Goal: Navigation & Orientation: Find specific page/section

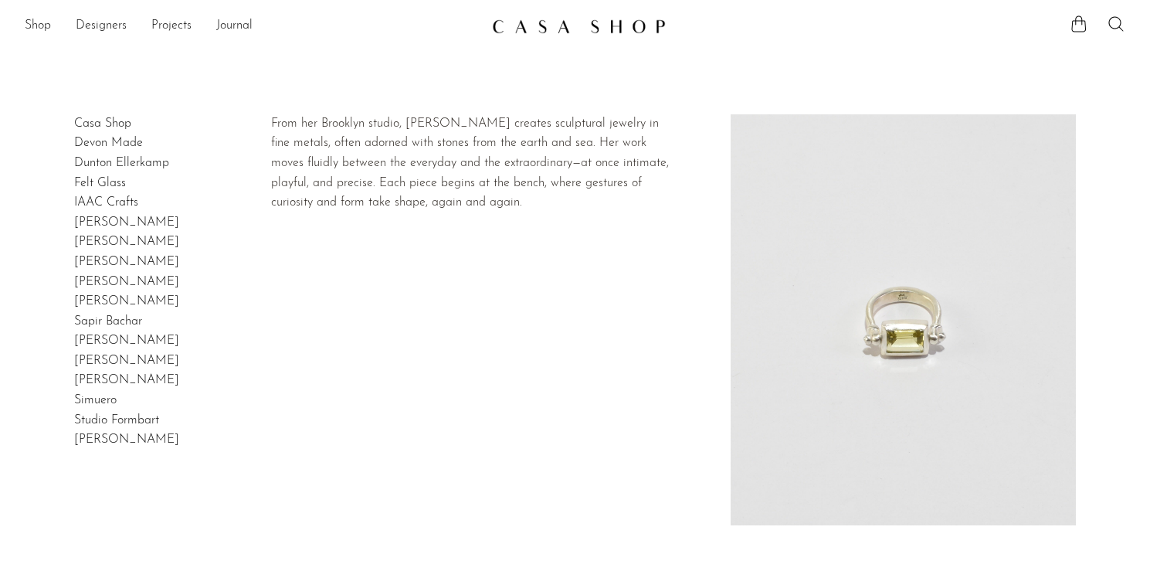
click at [99, 284] on link "[PERSON_NAME]" at bounding box center [126, 282] width 105 height 12
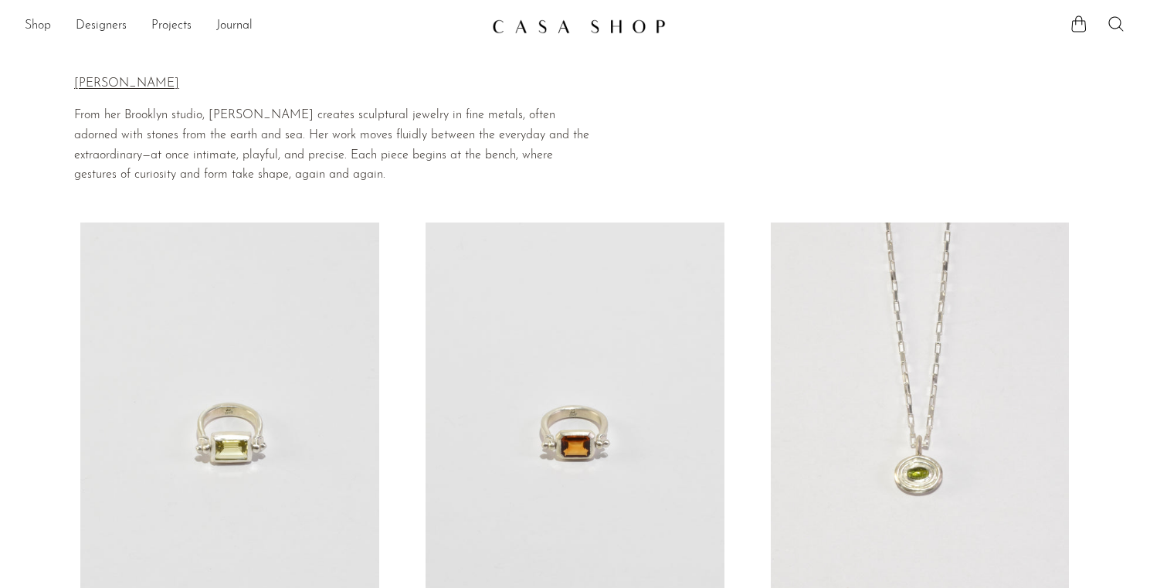
click at [35, 21] on link "Shop" at bounding box center [38, 26] width 26 height 20
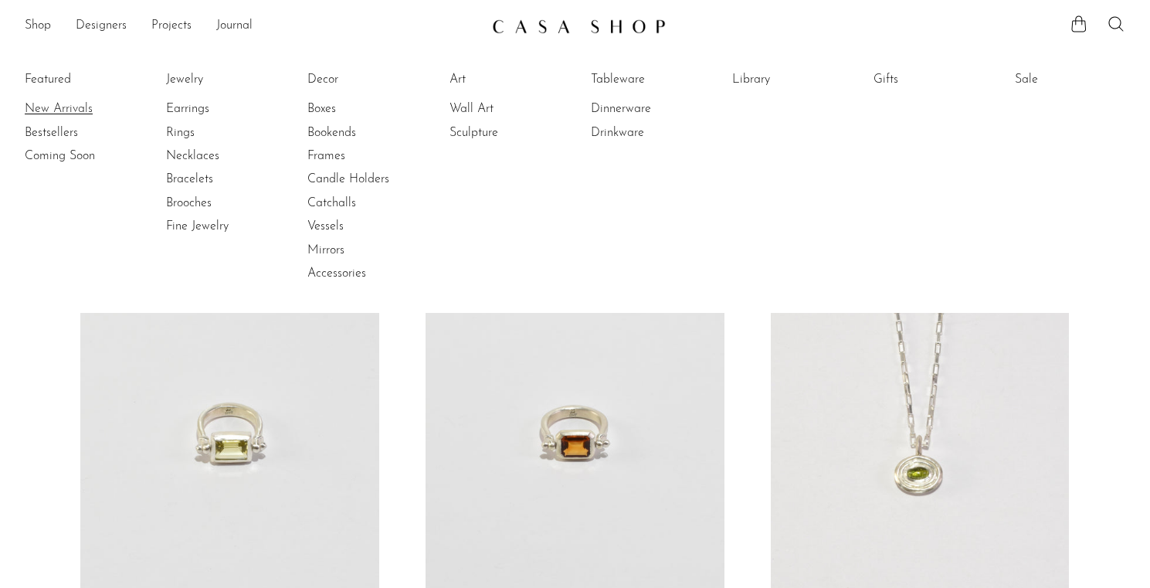
click at [66, 110] on link "New Arrivals" at bounding box center [83, 108] width 116 height 17
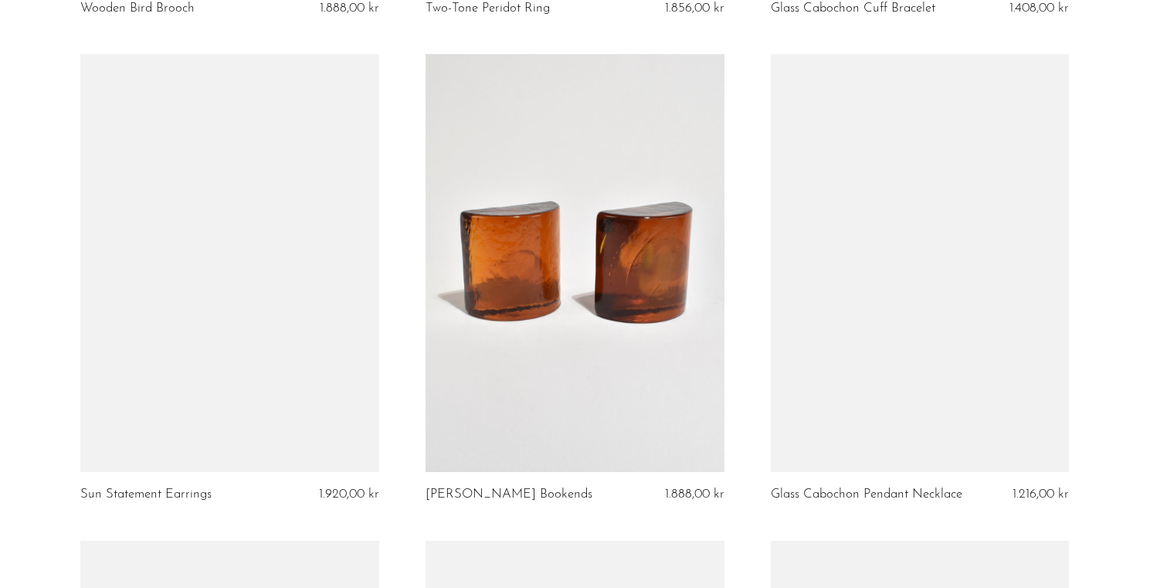
scroll to position [1689, 0]
